Goal: Find specific page/section: Find specific page/section

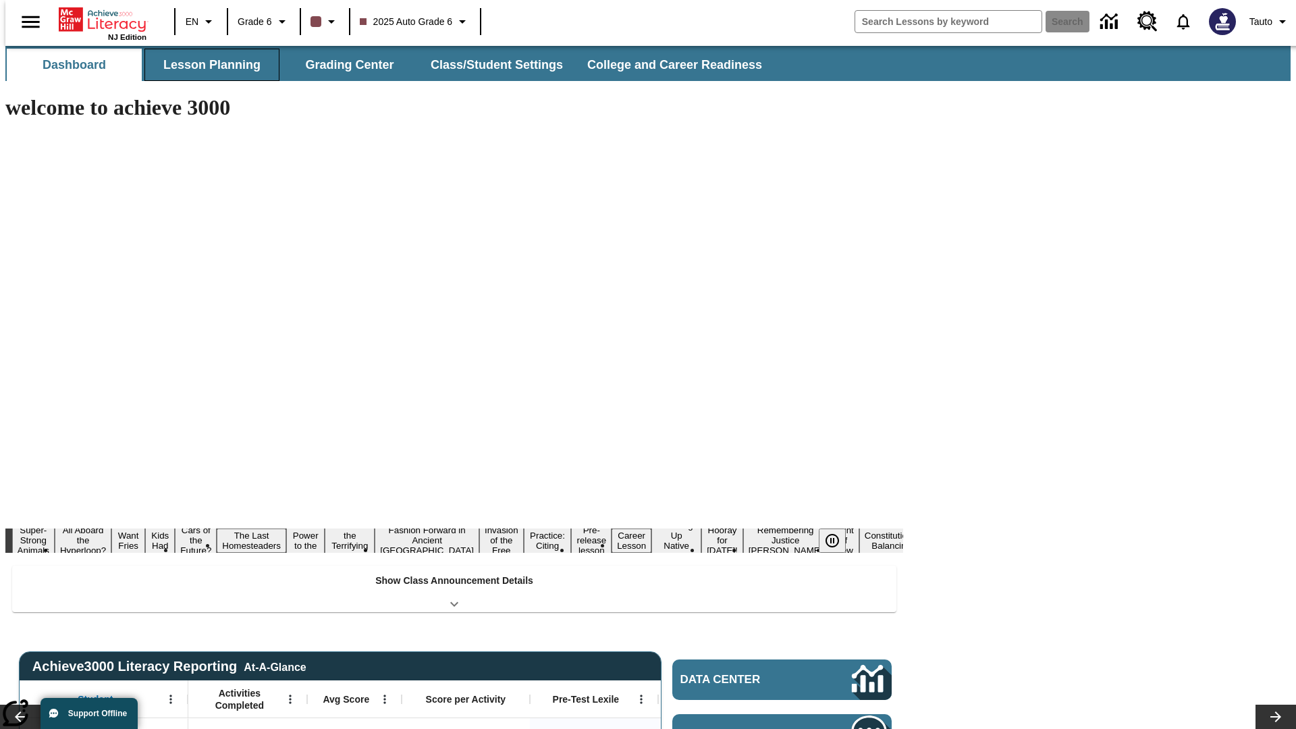
click at [207, 65] on button "Lesson Planning" at bounding box center [211, 65] width 135 height 32
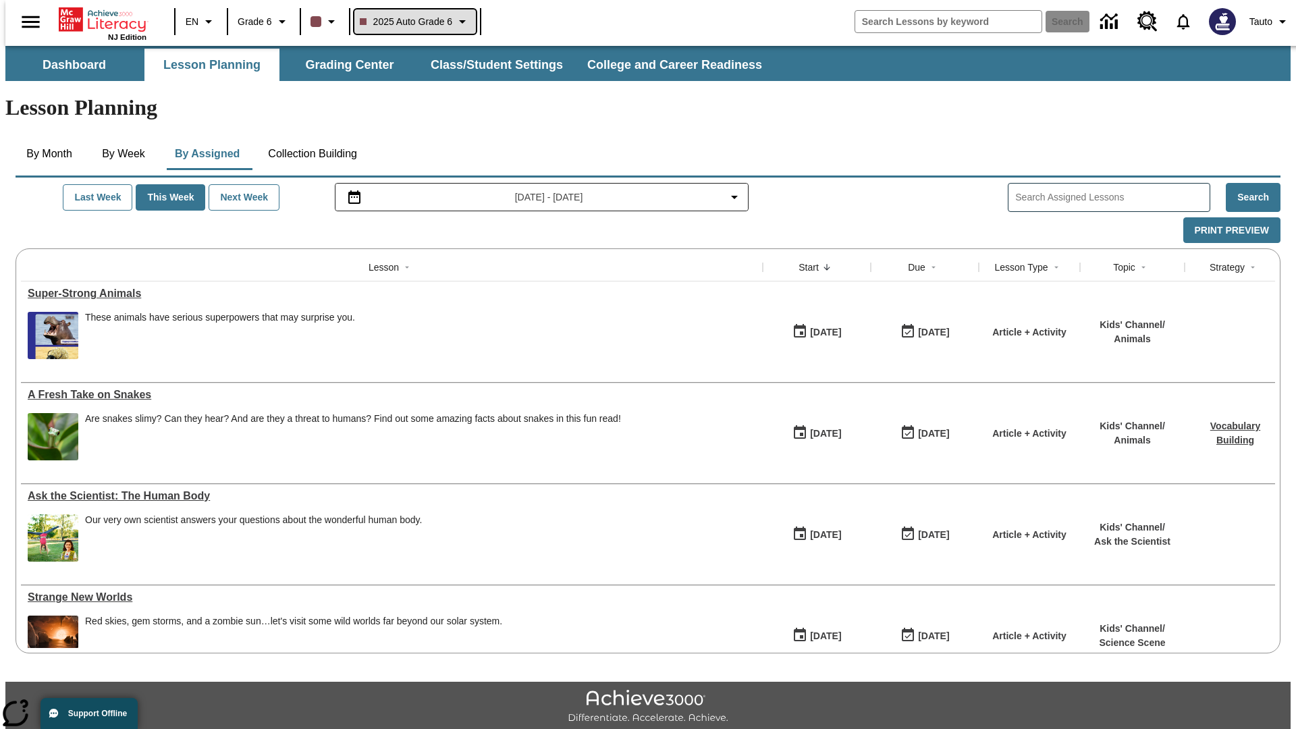
click at [413, 22] on span "2025 Auto Grade 6" at bounding box center [406, 22] width 93 height 14
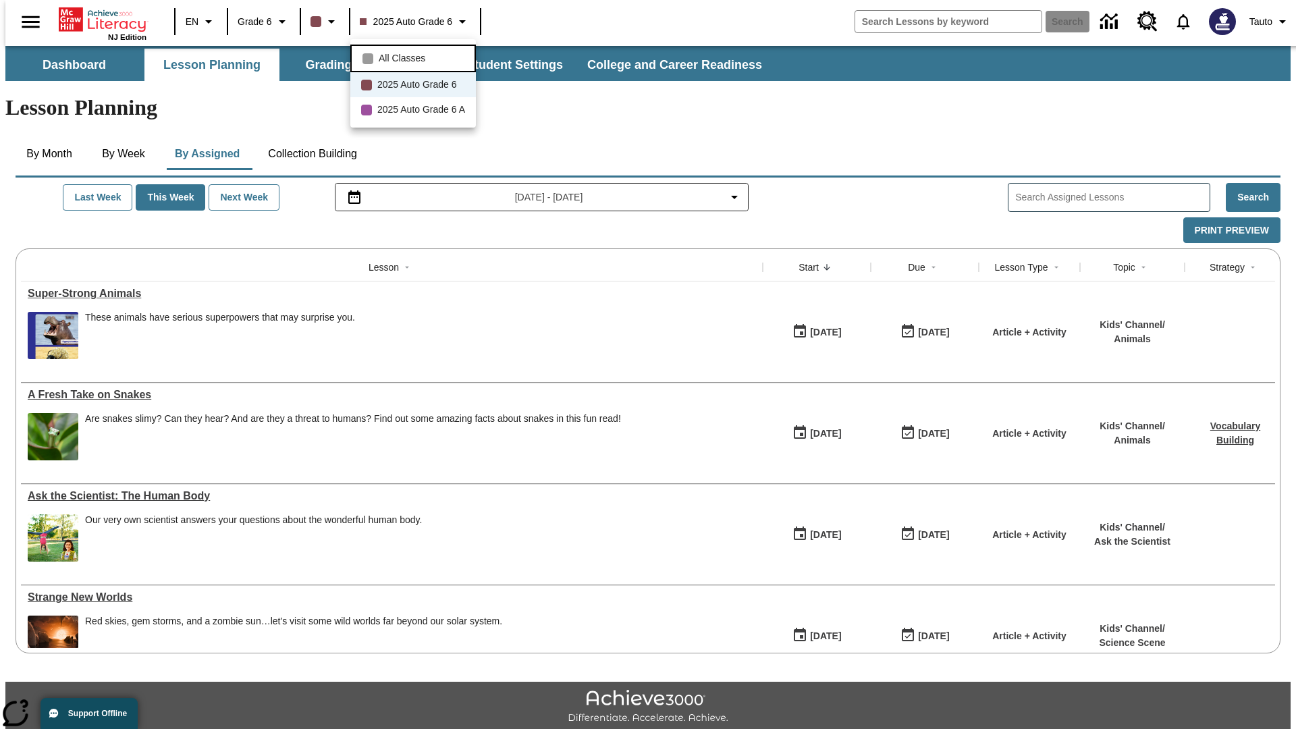
click at [415, 57] on span "All Classes" at bounding box center [402, 58] width 47 height 14
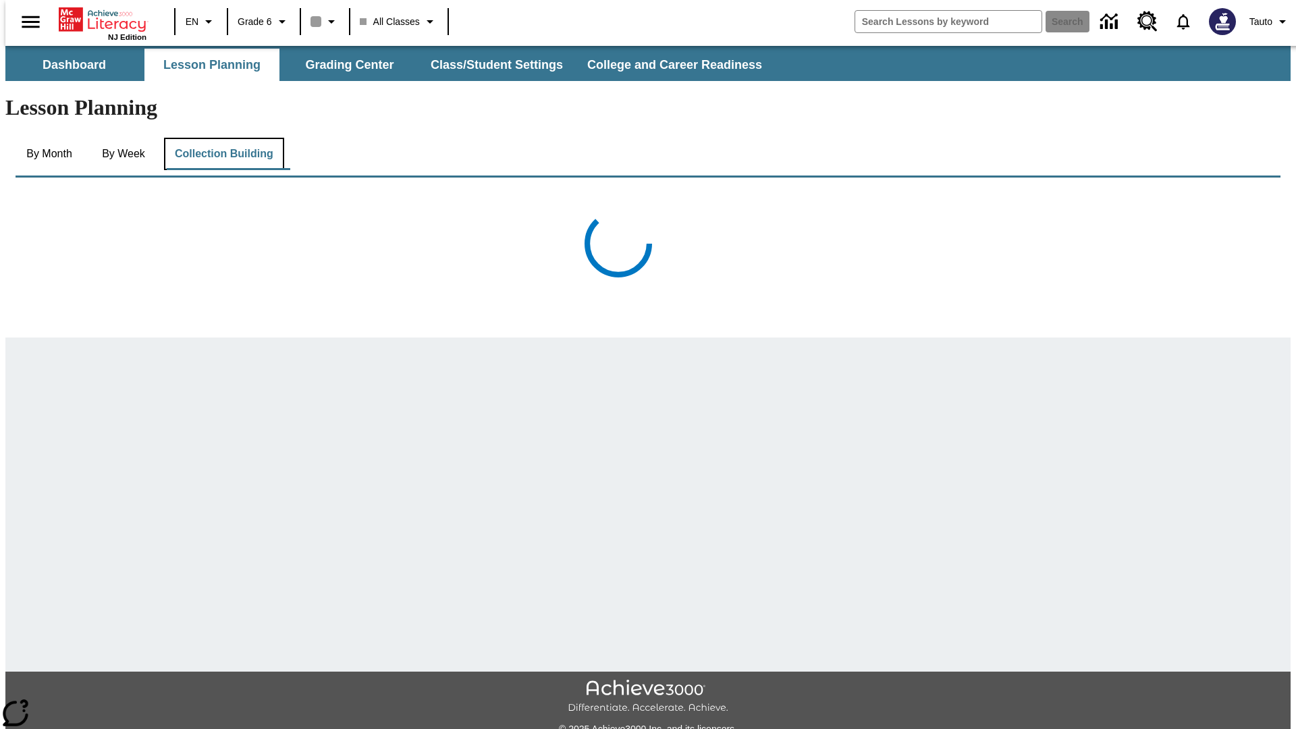
click at [223, 138] on button "Collection Building" at bounding box center [224, 154] width 120 height 32
